Goal: Obtain resource: Download file/media

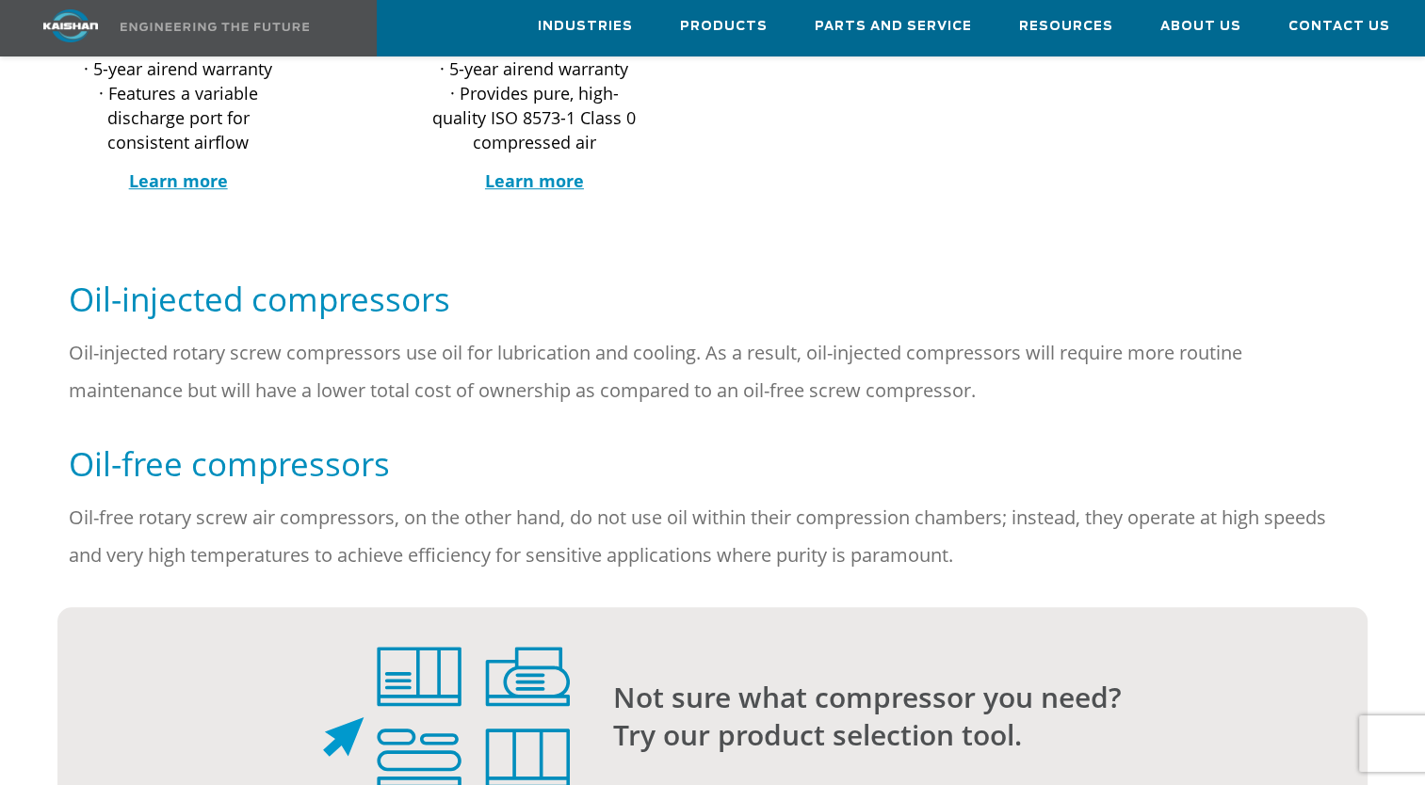
scroll to position [1224, 0]
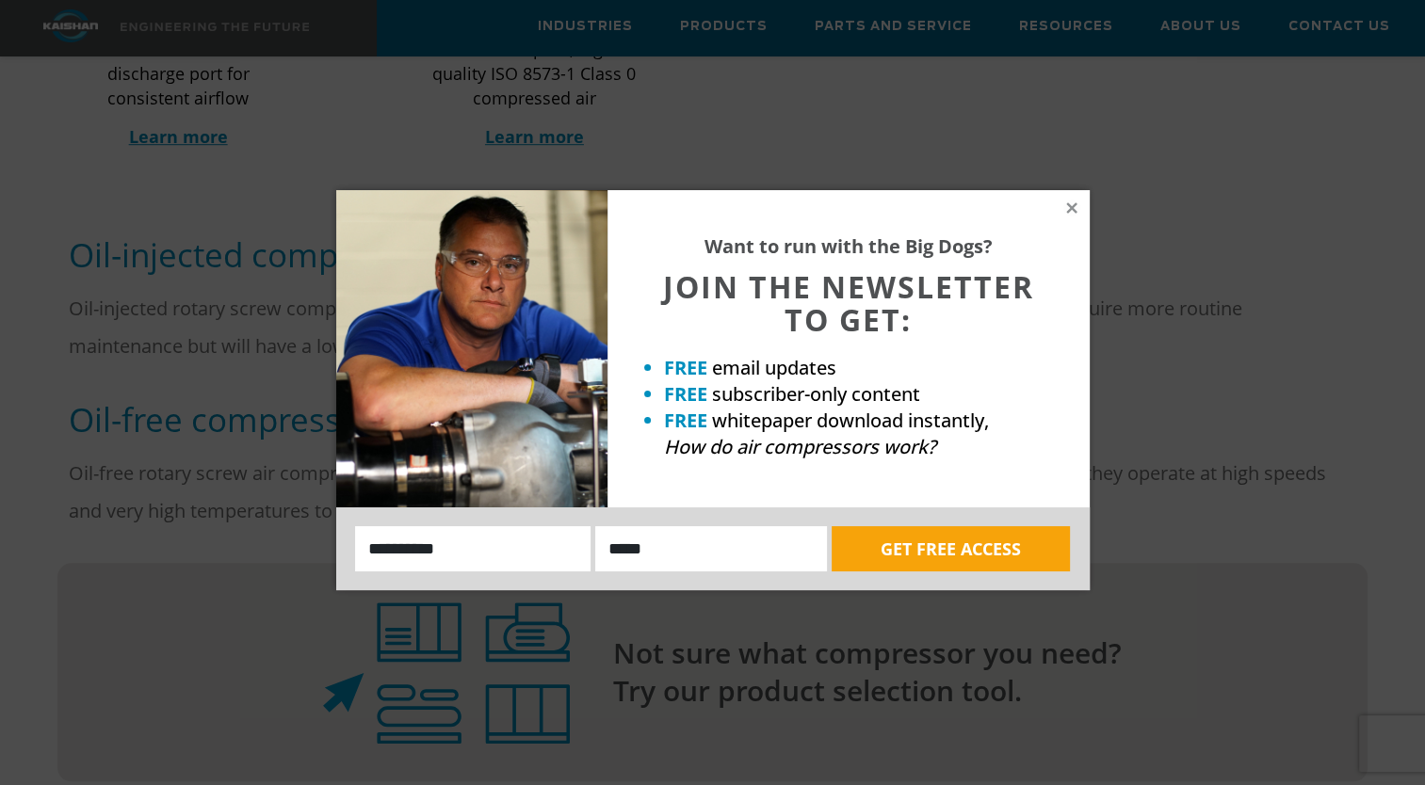
click at [243, 589] on div "Want to run with the Big Dogs? JOIN THE NEWSLETTER TO GET: FREE email updates F…" at bounding box center [712, 392] width 1425 height 785
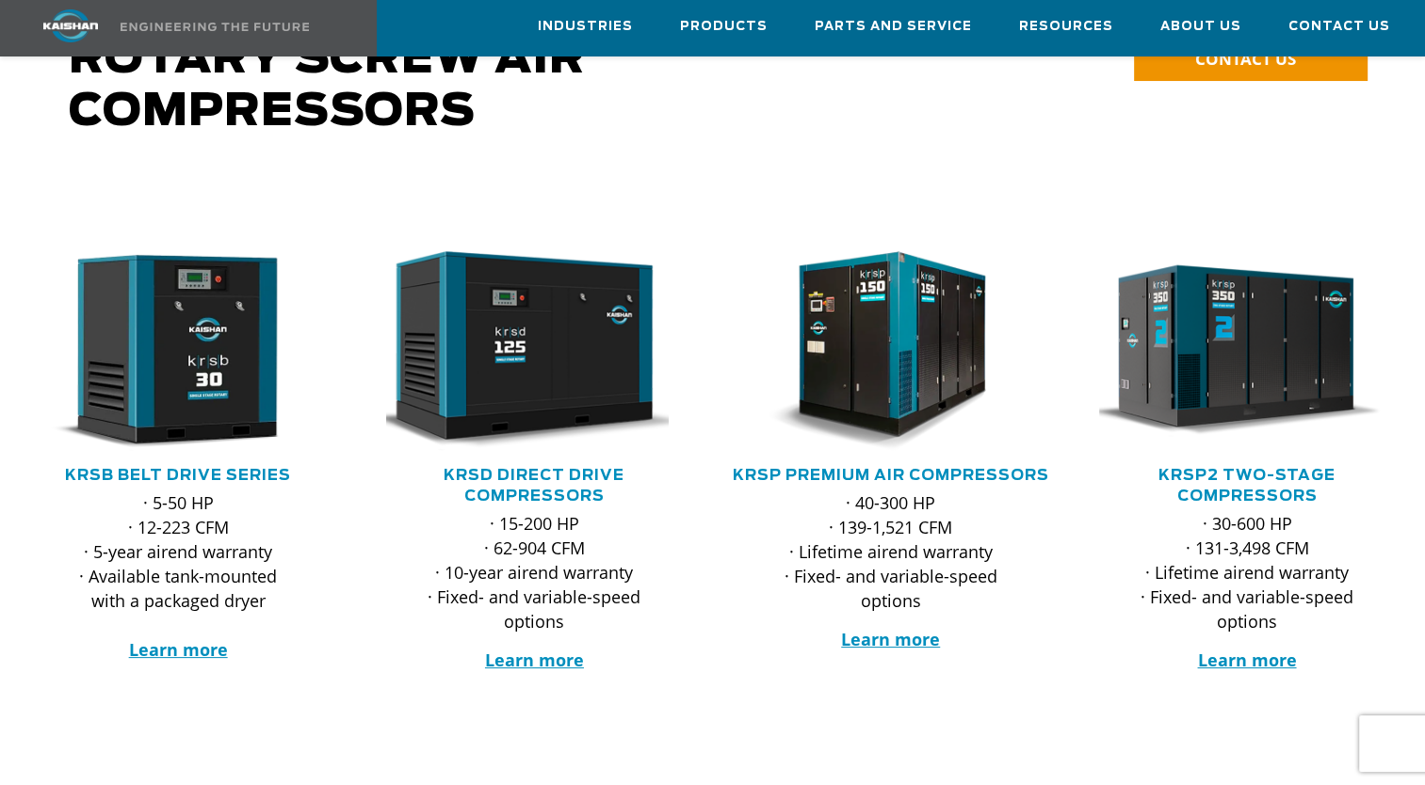
scroll to position [188, 0]
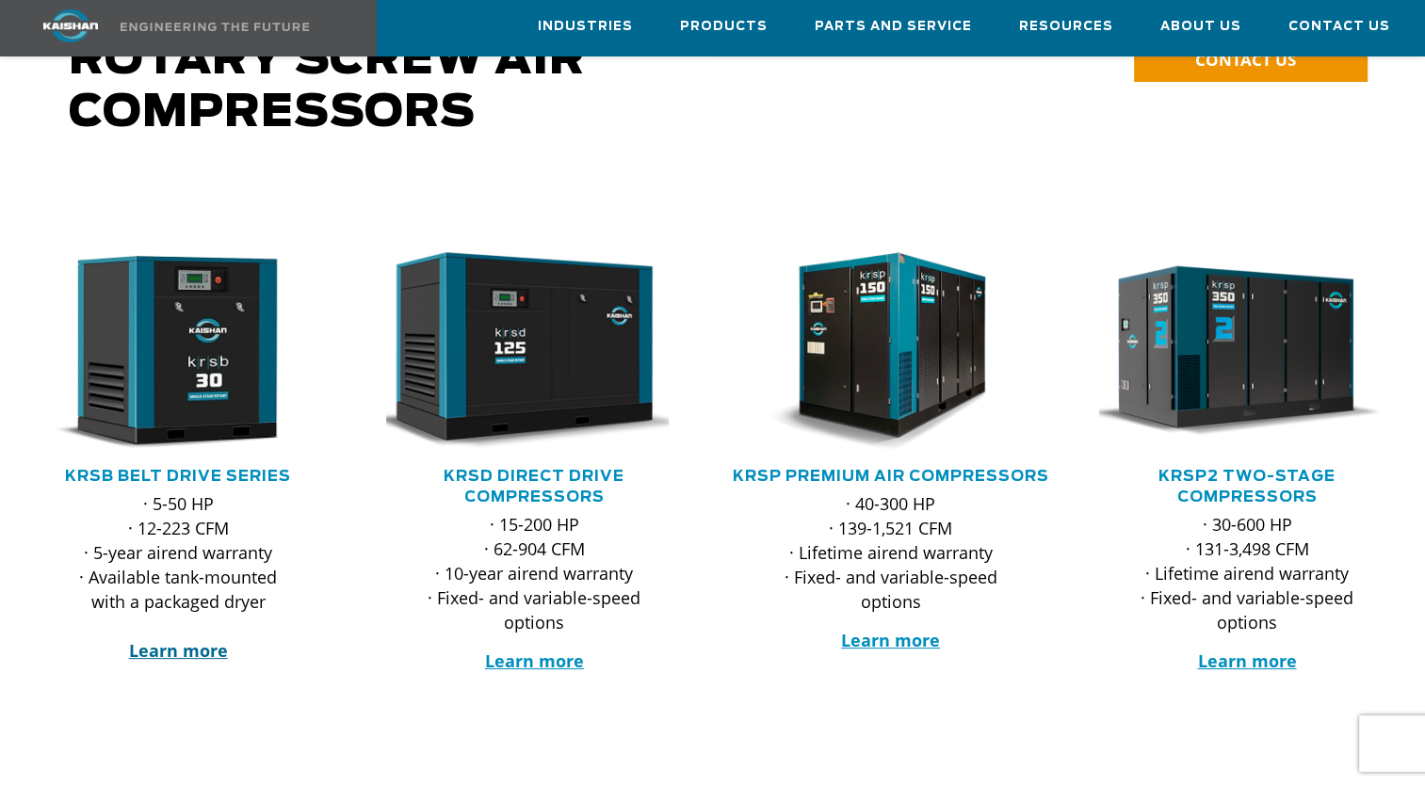
click at [192, 639] on strong "Learn more" at bounding box center [178, 650] width 99 height 23
click at [516, 650] on strong "Learn more" at bounding box center [534, 661] width 99 height 23
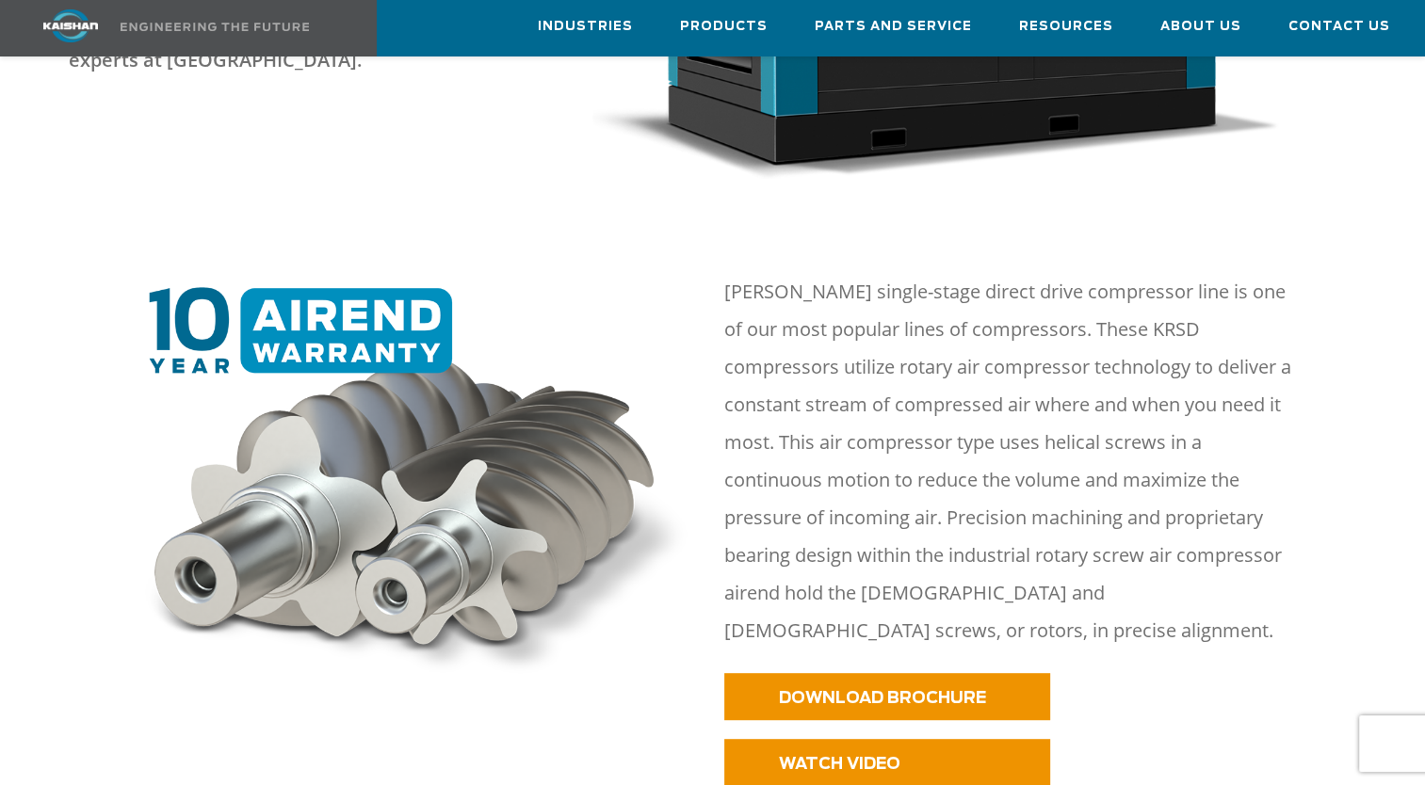
scroll to position [753, 0]
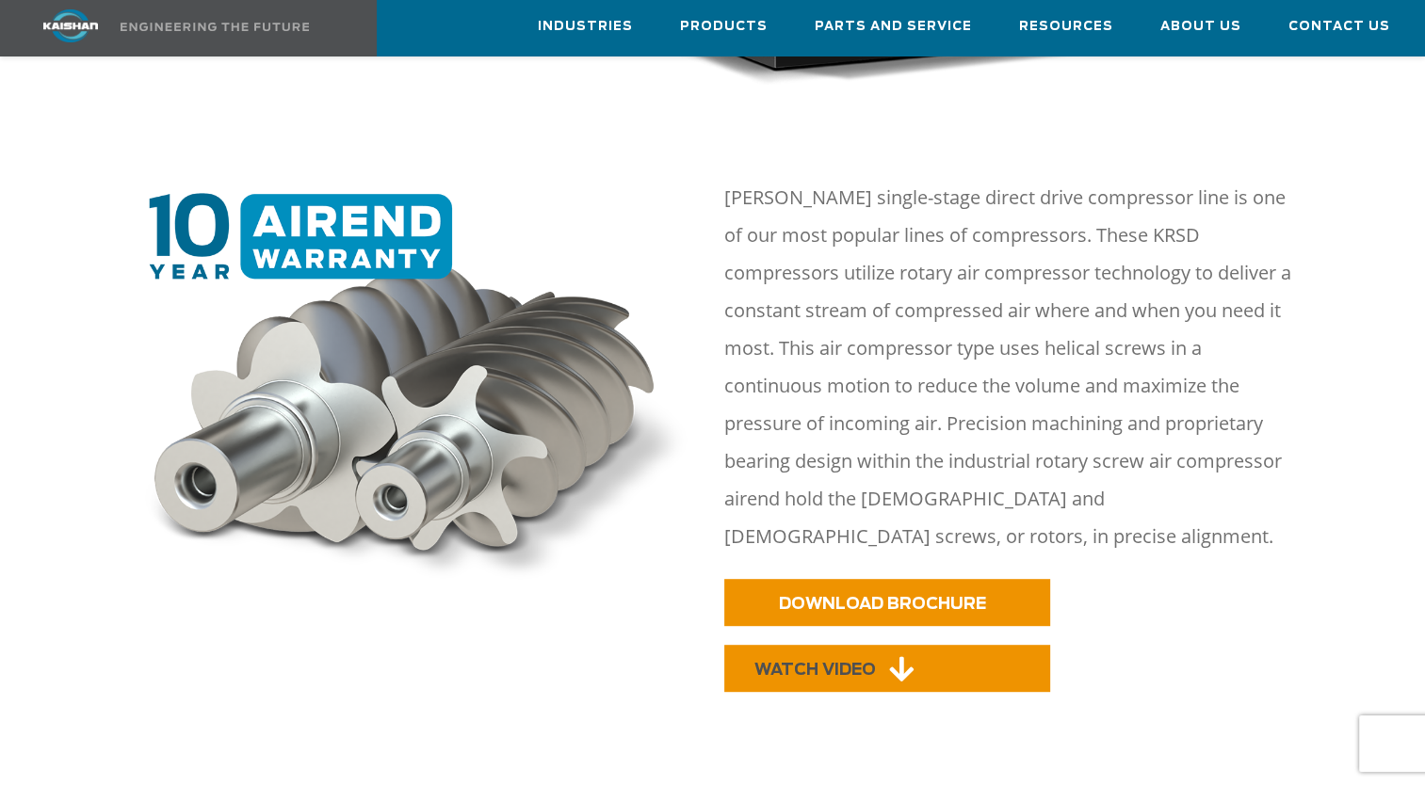
click at [795, 662] on span "WATCH VIDEO" at bounding box center [814, 670] width 121 height 16
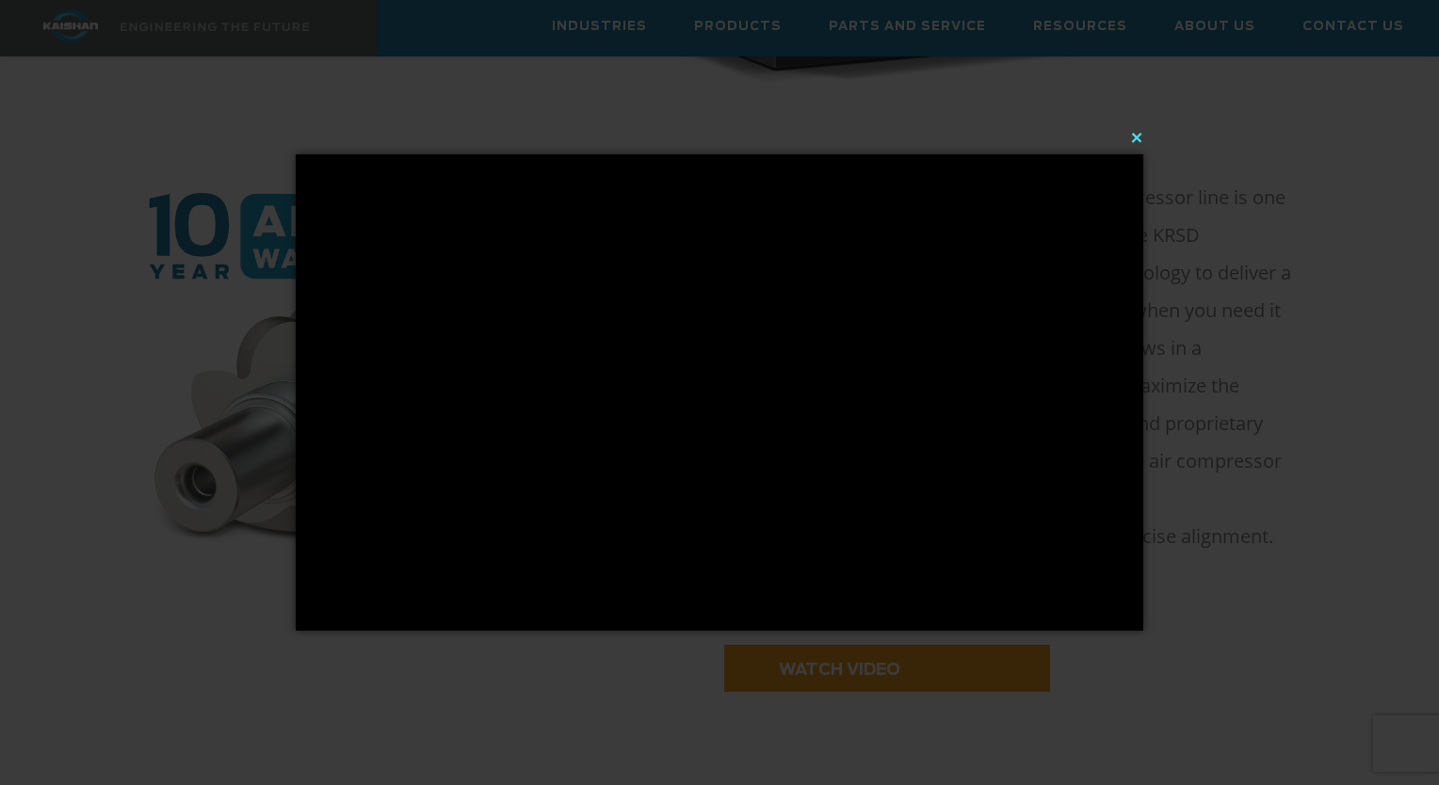
click at [1141, 137] on button "×" at bounding box center [725, 137] width 848 height 41
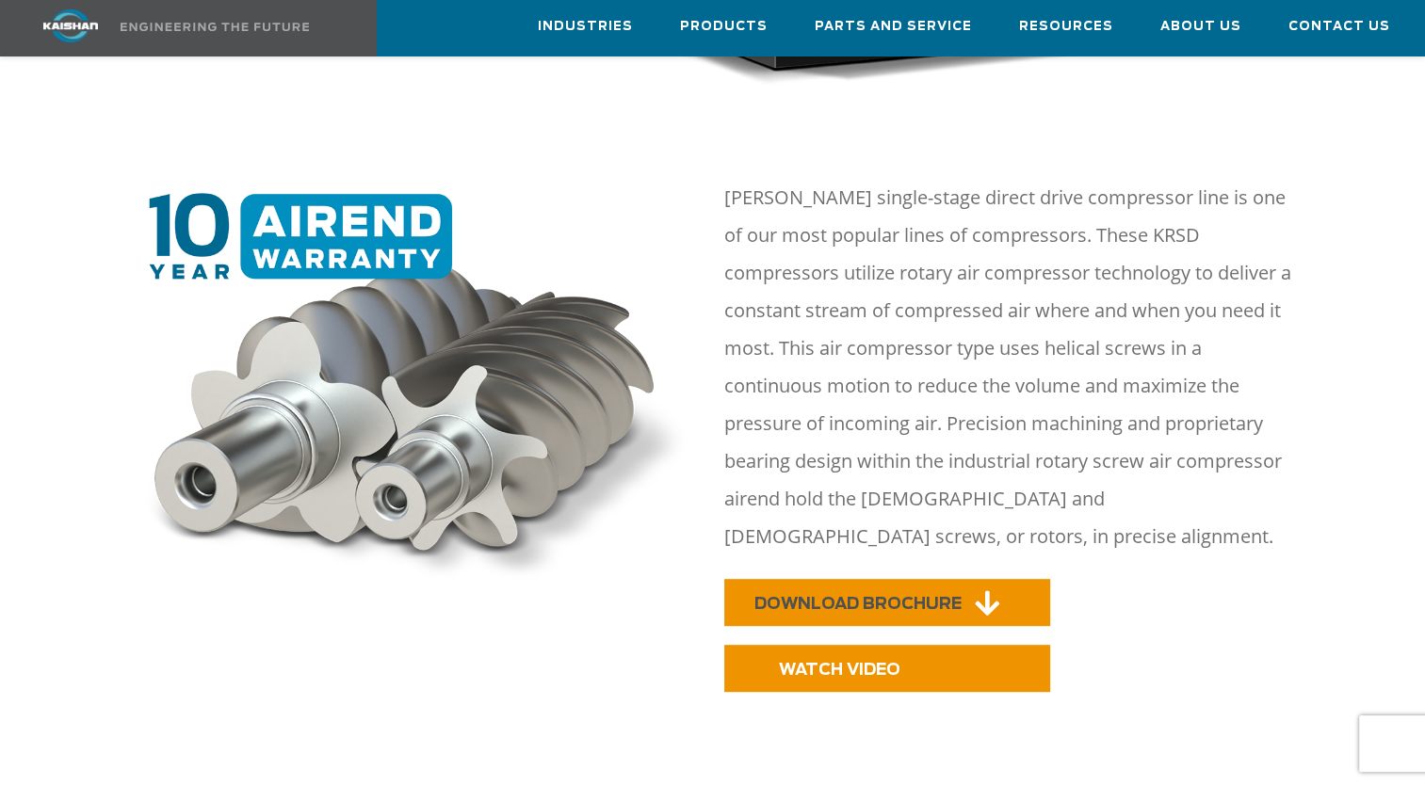
click at [875, 596] on span "DOWNLOAD BROCHURE" at bounding box center [857, 604] width 207 height 16
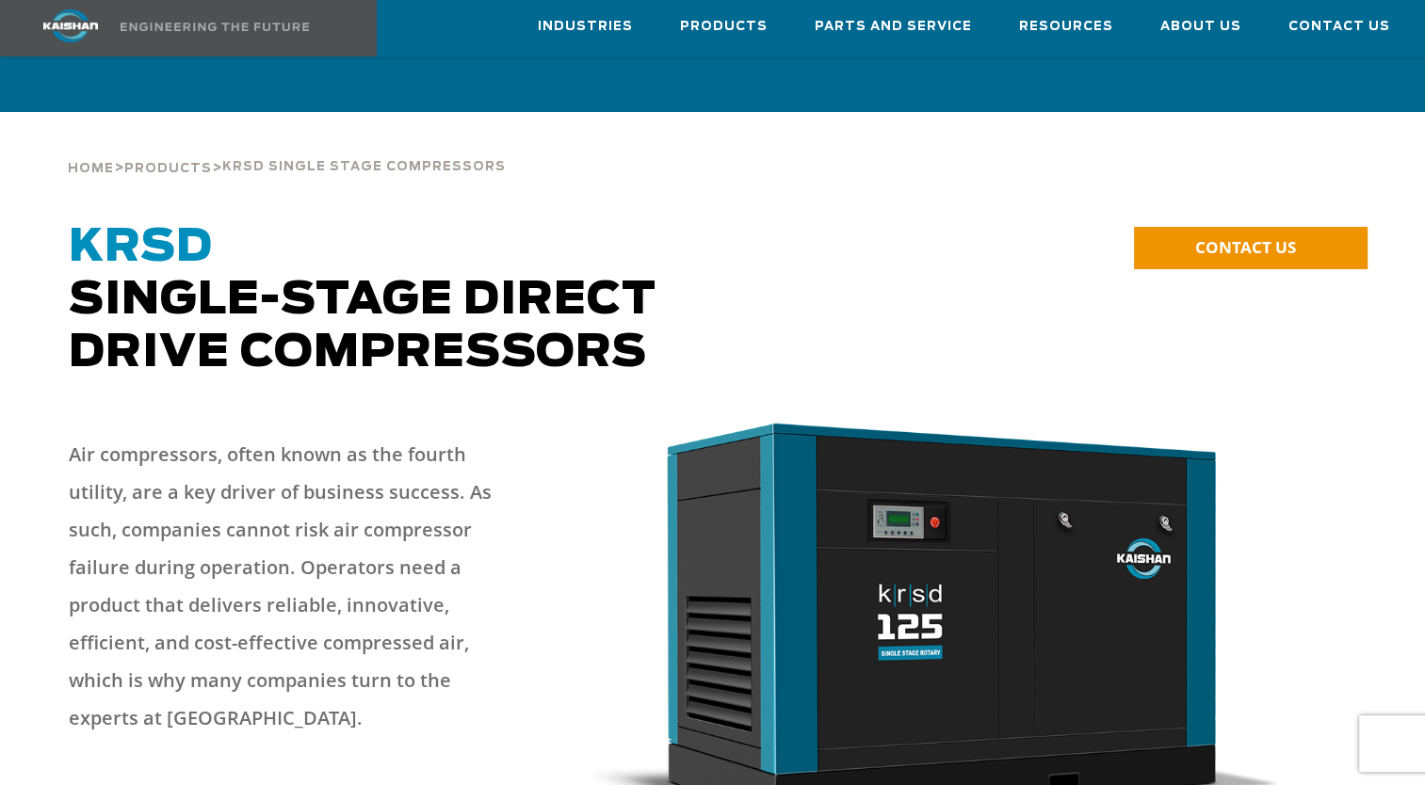
scroll to position [0, 0]
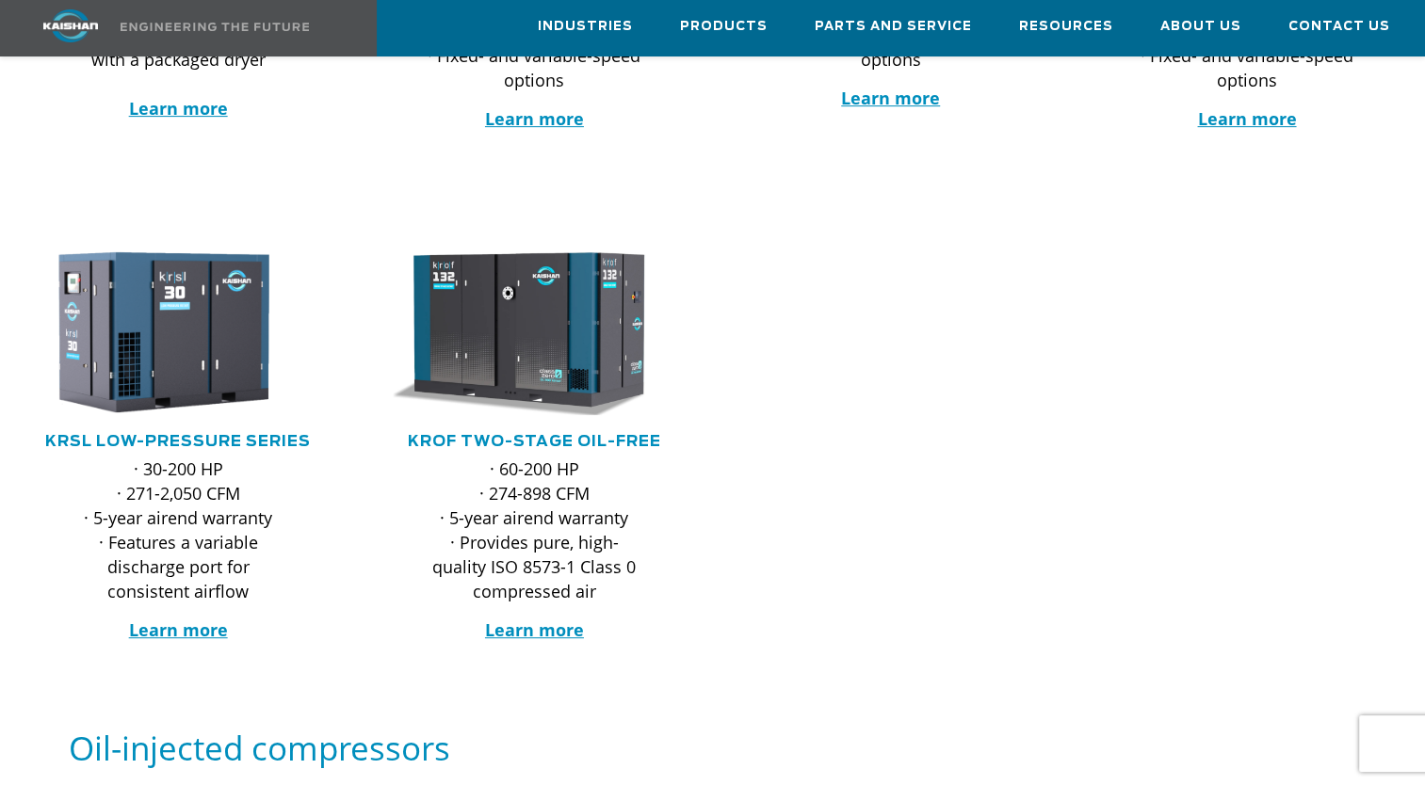
scroll to position [753, 0]
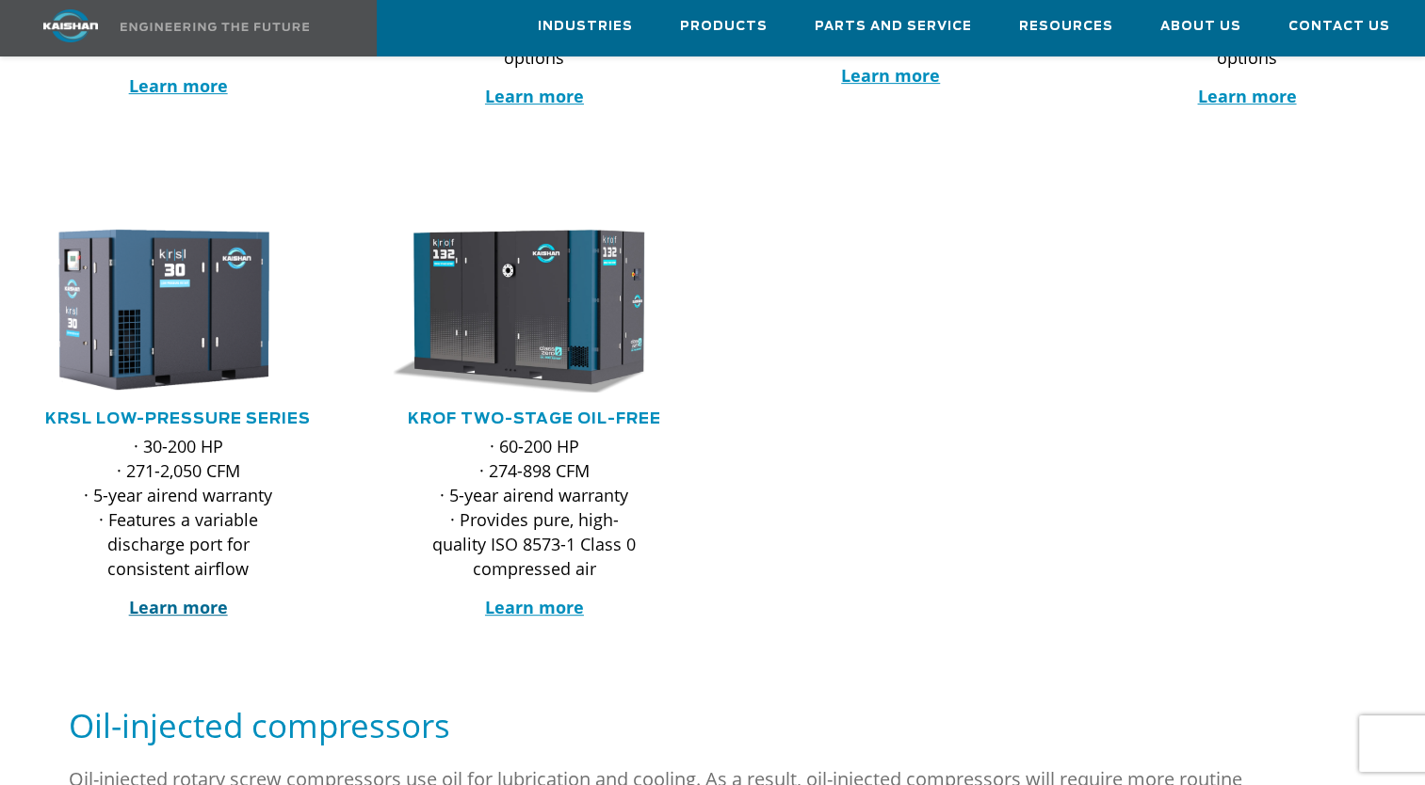
click at [166, 596] on strong "Learn more" at bounding box center [178, 607] width 99 height 23
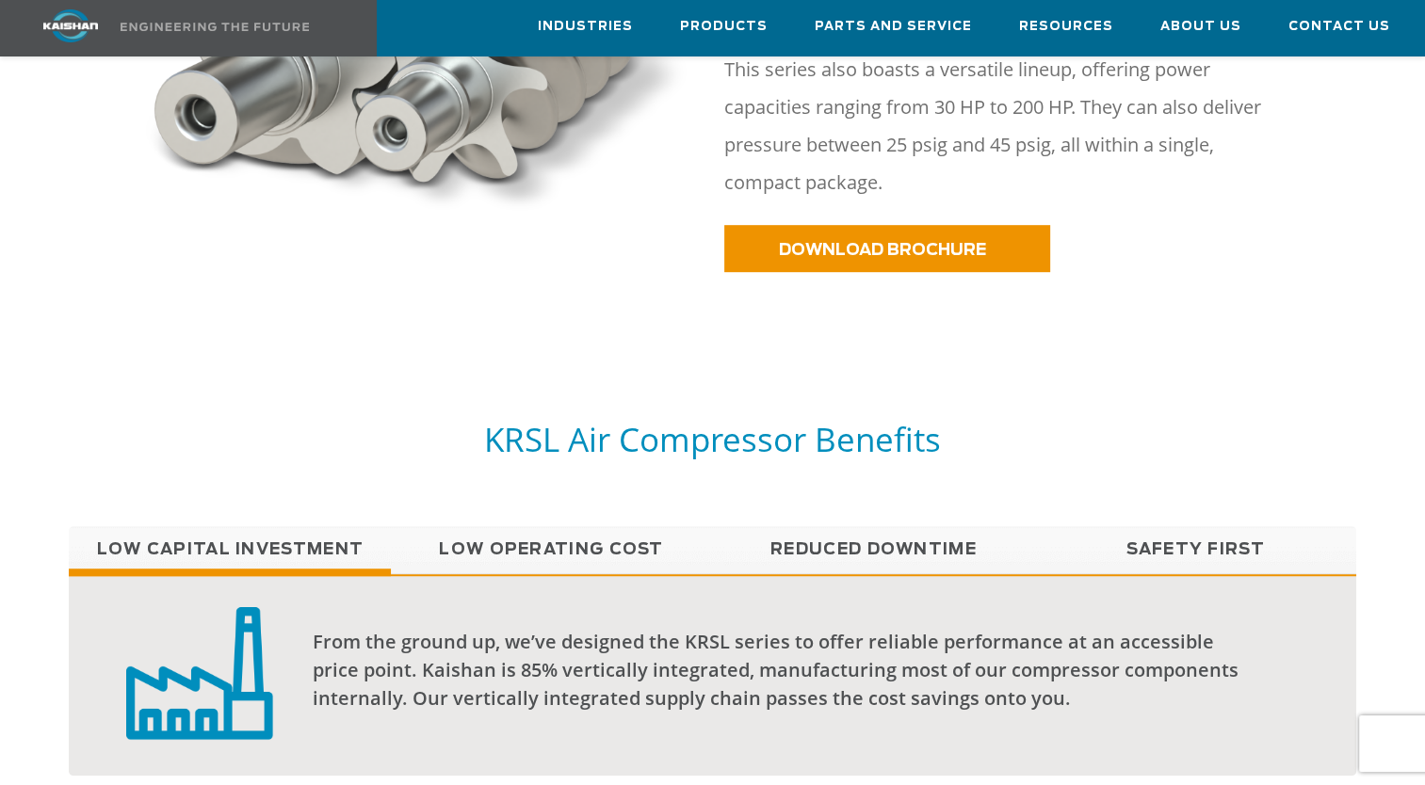
scroll to position [753, 0]
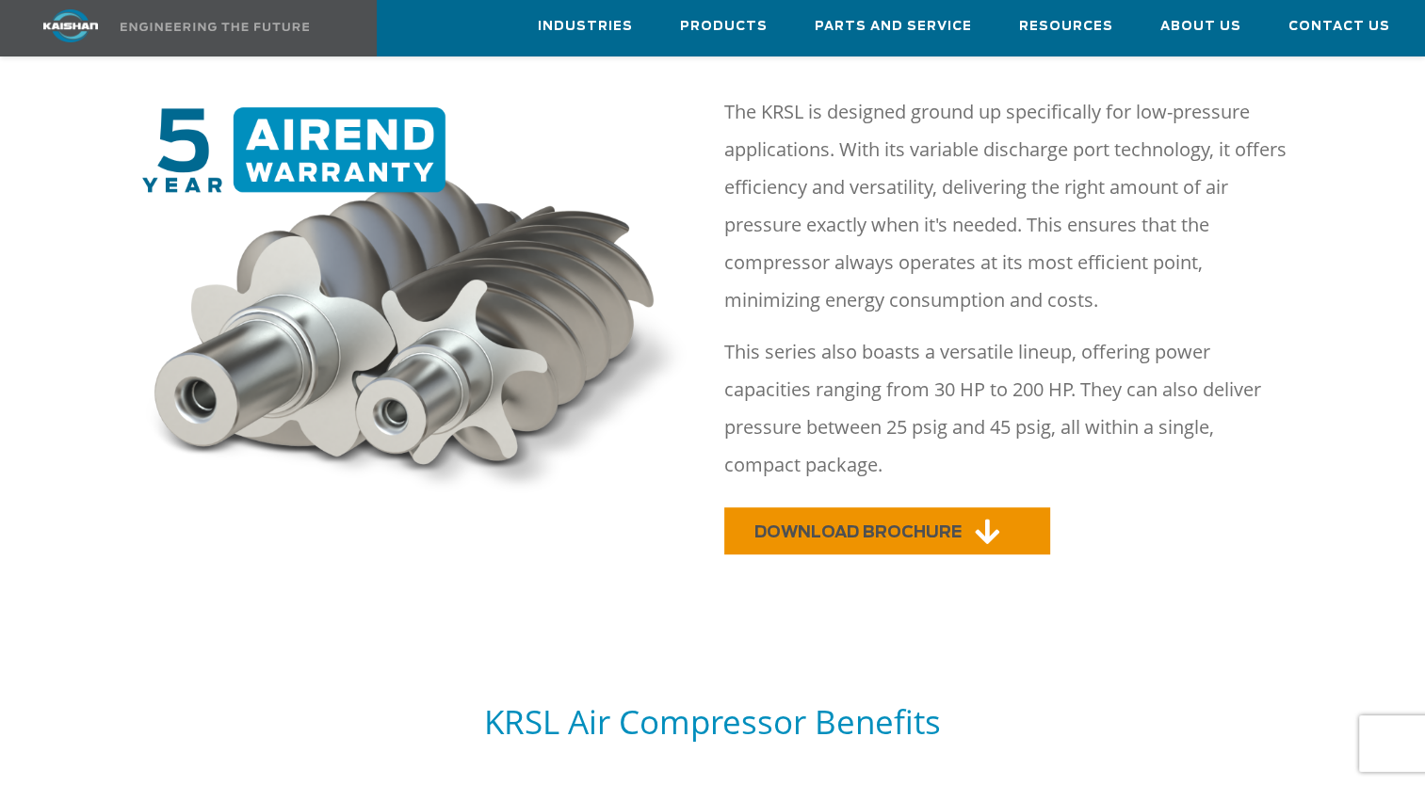
click at [793, 512] on link "DOWNLOAD BROCHURE" at bounding box center [887, 531] width 326 height 47
